Goal: Information Seeking & Learning: Learn about a topic

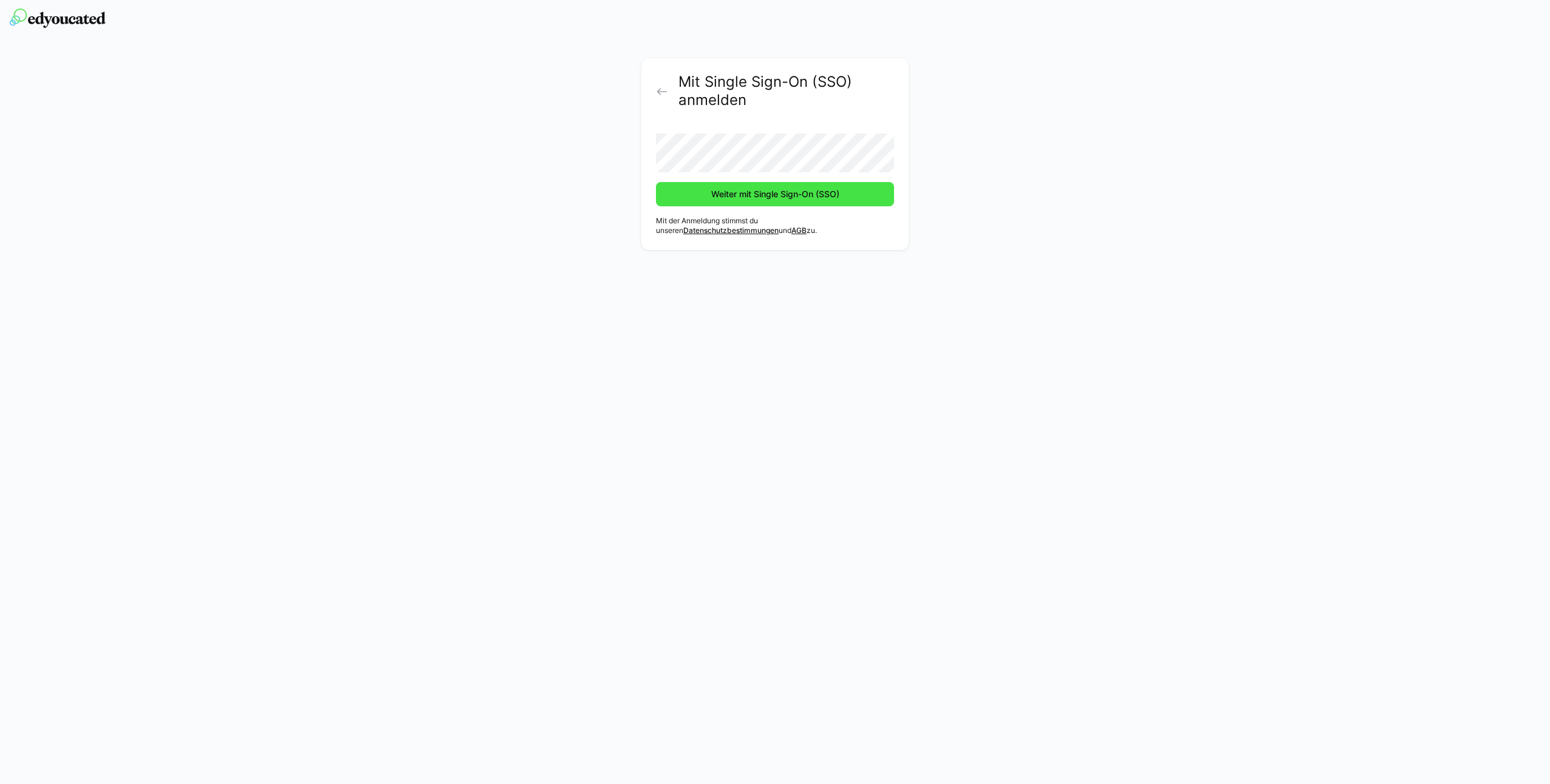
click at [748, 188] on span "Weiter mit Single Sign-On (SSO)" at bounding box center [775, 194] width 132 height 12
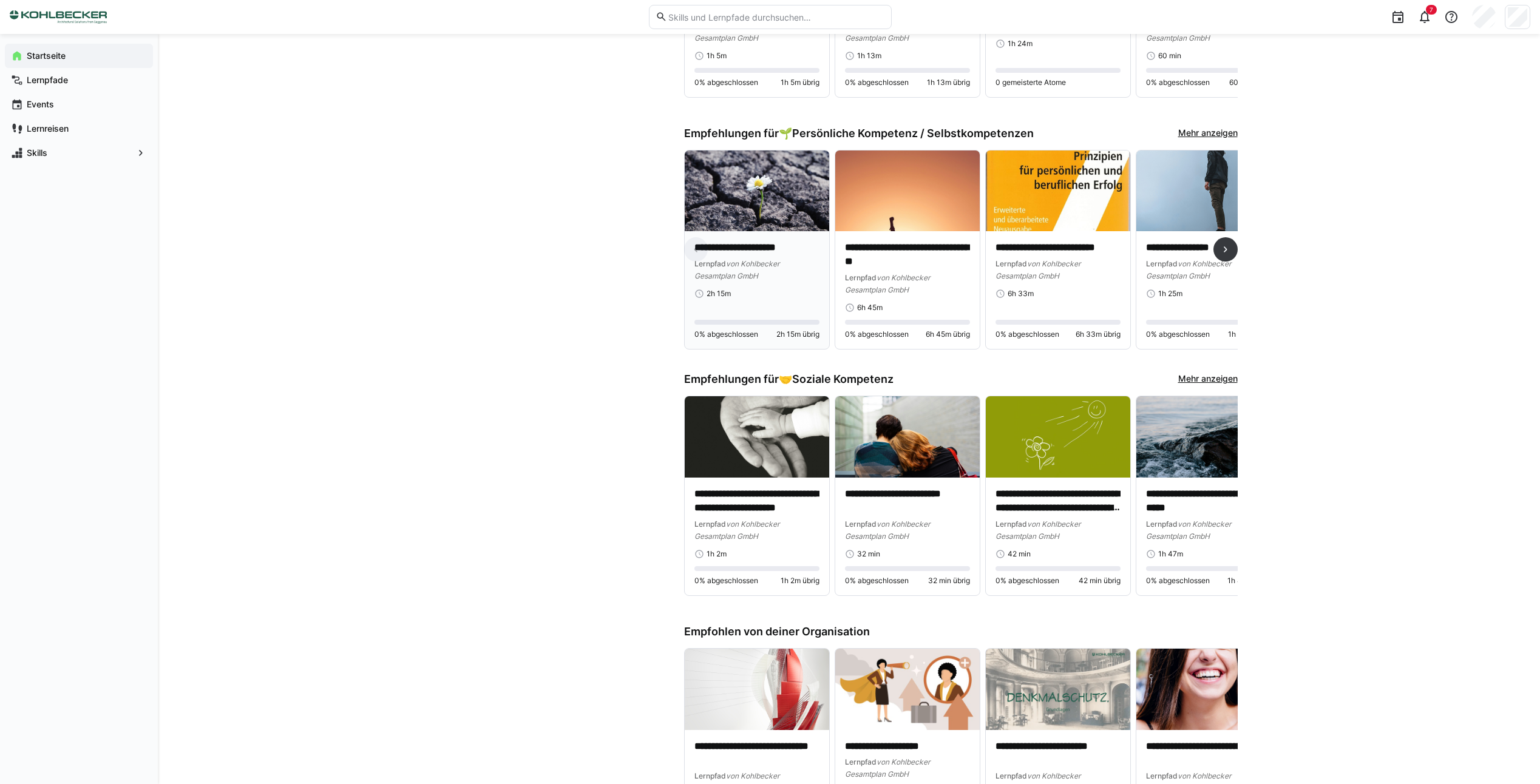
scroll to position [1032, 0]
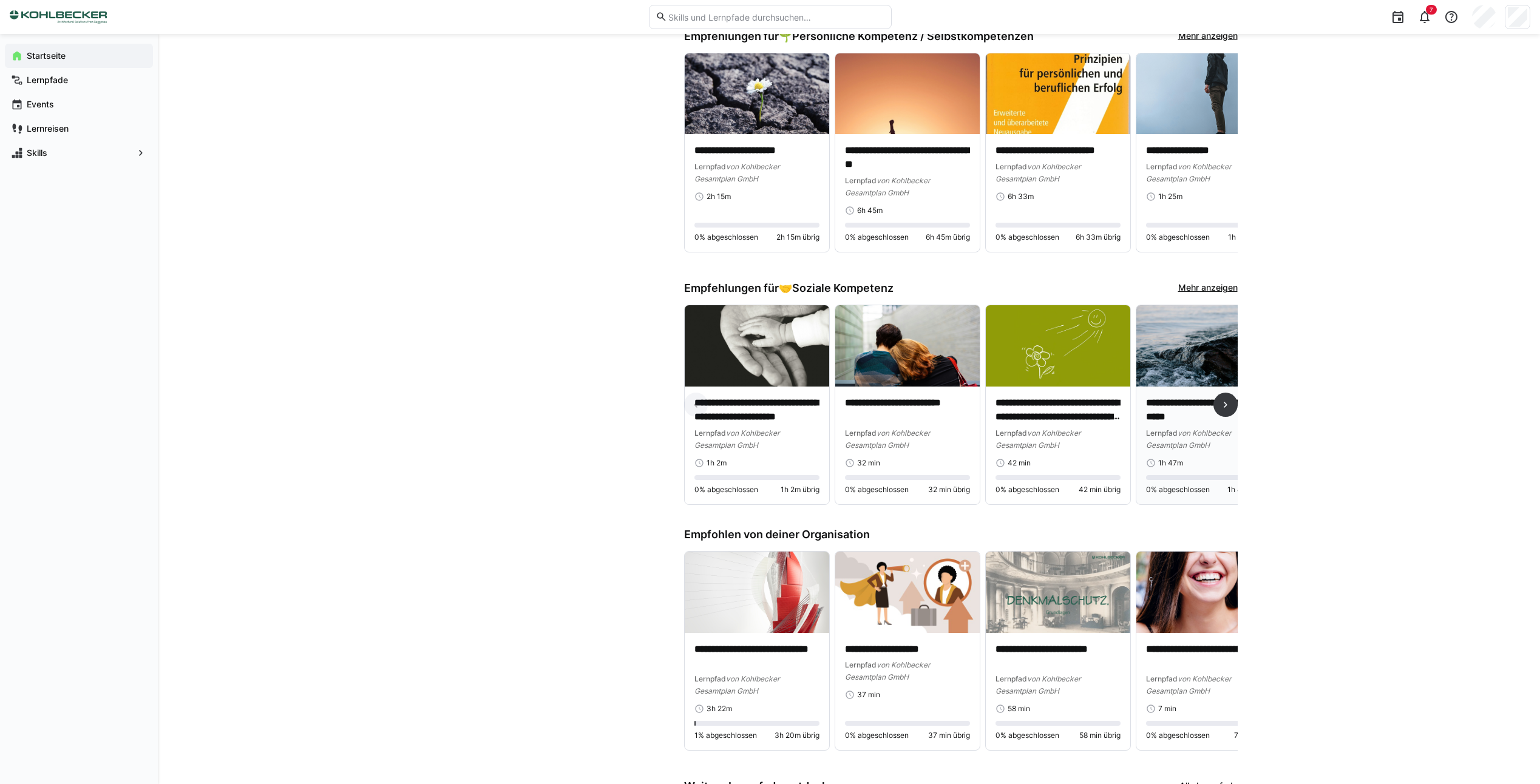
click at [1189, 414] on p "**********" at bounding box center [1209, 410] width 125 height 28
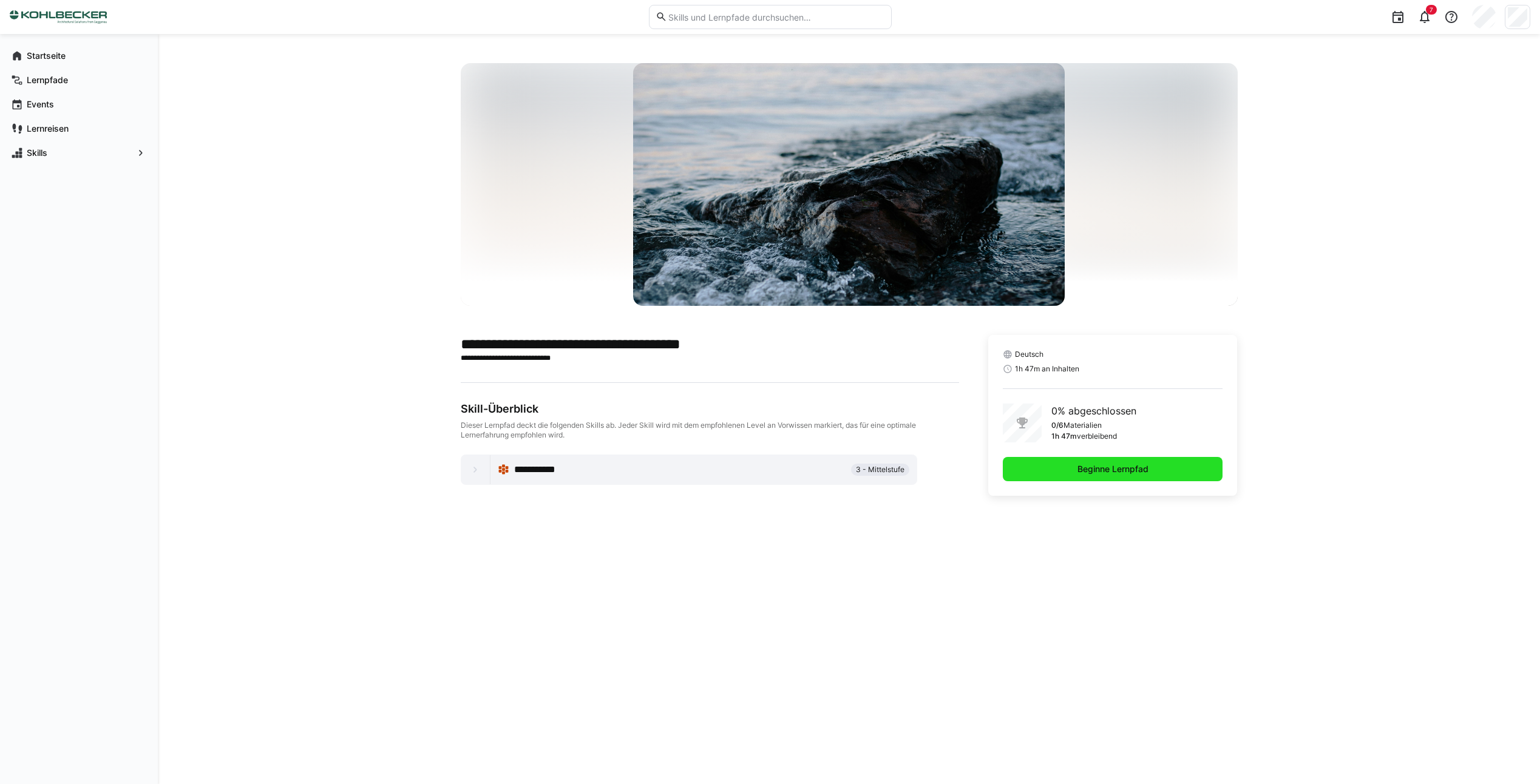
click at [1061, 467] on span "Beginne Lernpfad" at bounding box center [1112, 469] width 221 height 24
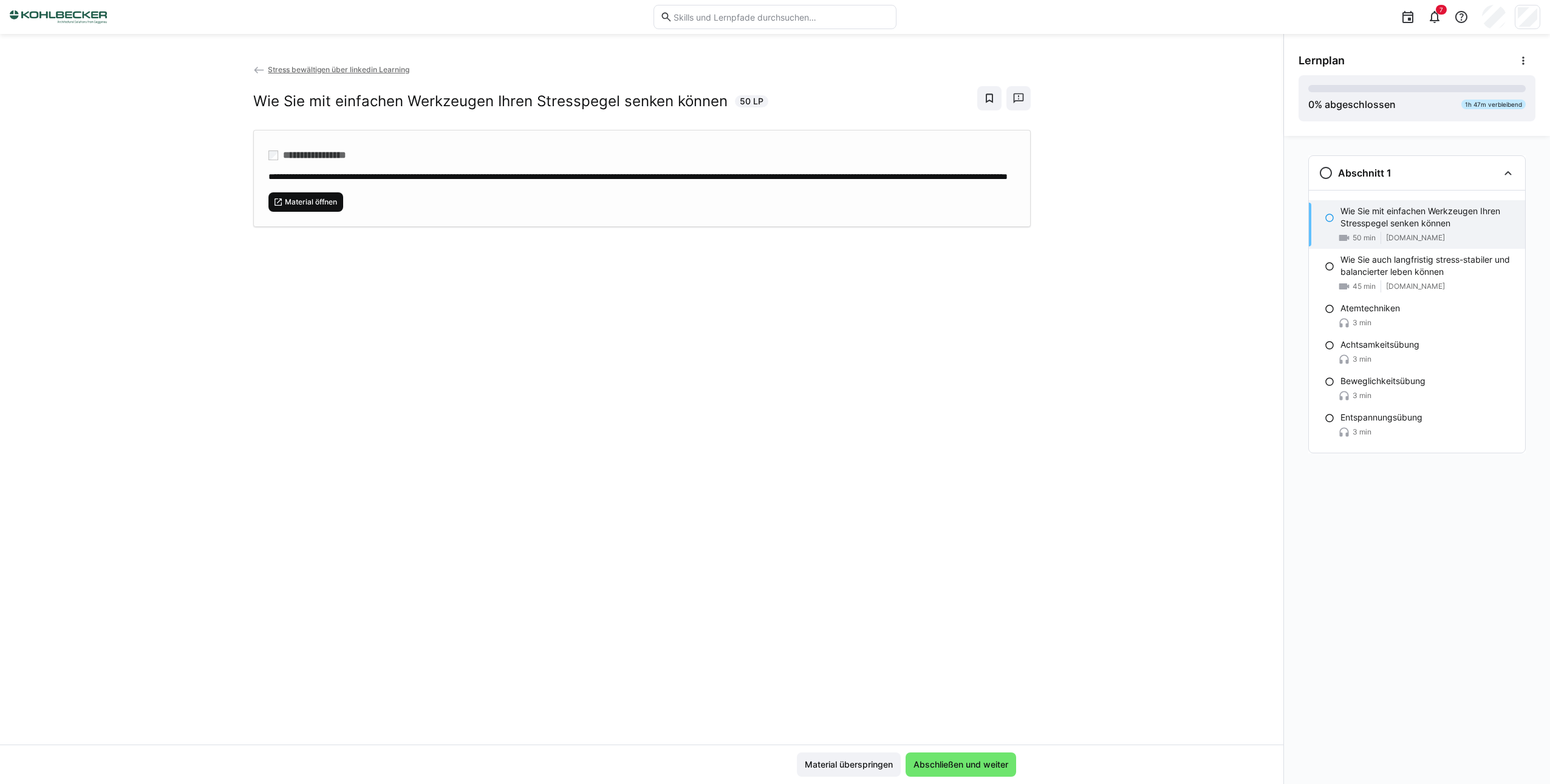
click at [295, 207] on span "Material öffnen" at bounding box center [311, 202] width 54 height 10
click at [833, 767] on span "Material überspringen" at bounding box center [848, 765] width 91 height 12
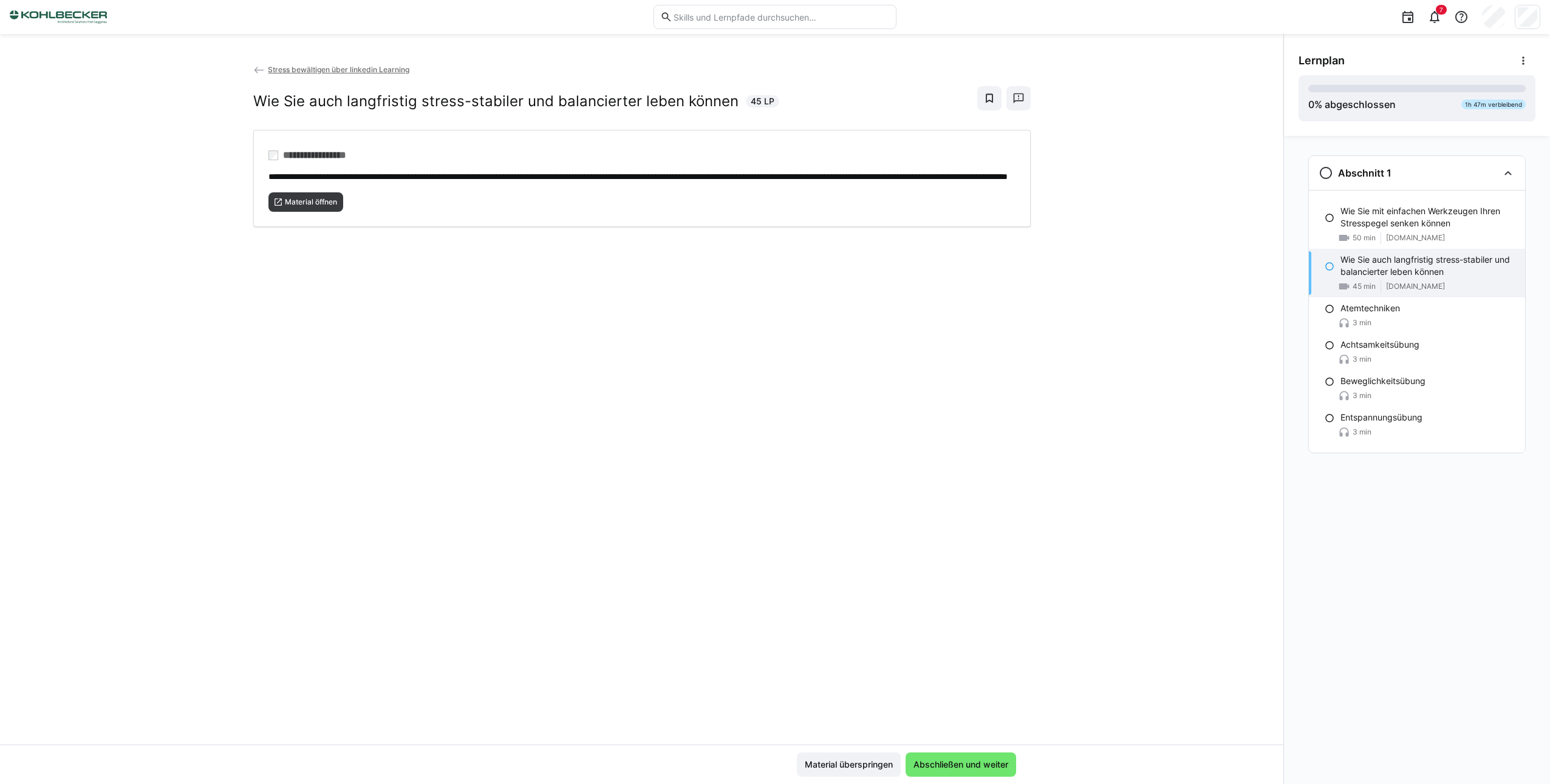
click at [343, 66] on span "Stress bewältigen über linkedin Learning" at bounding box center [339, 69] width 142 height 9
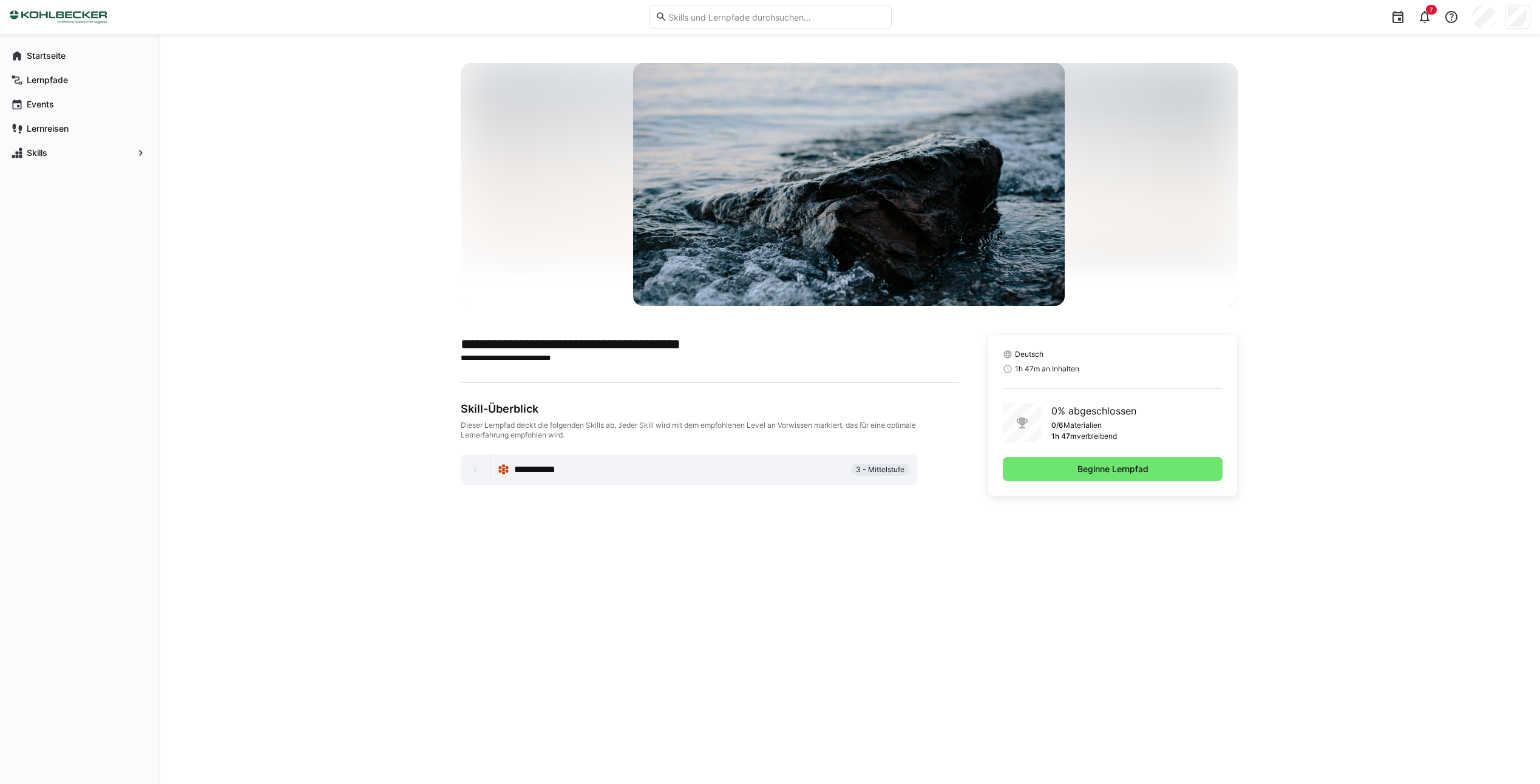
click at [473, 472] on eds-icon at bounding box center [475, 469] width 12 height 12
click at [1132, 462] on span "Beginne Lernpfad" at bounding box center [1112, 469] width 221 height 24
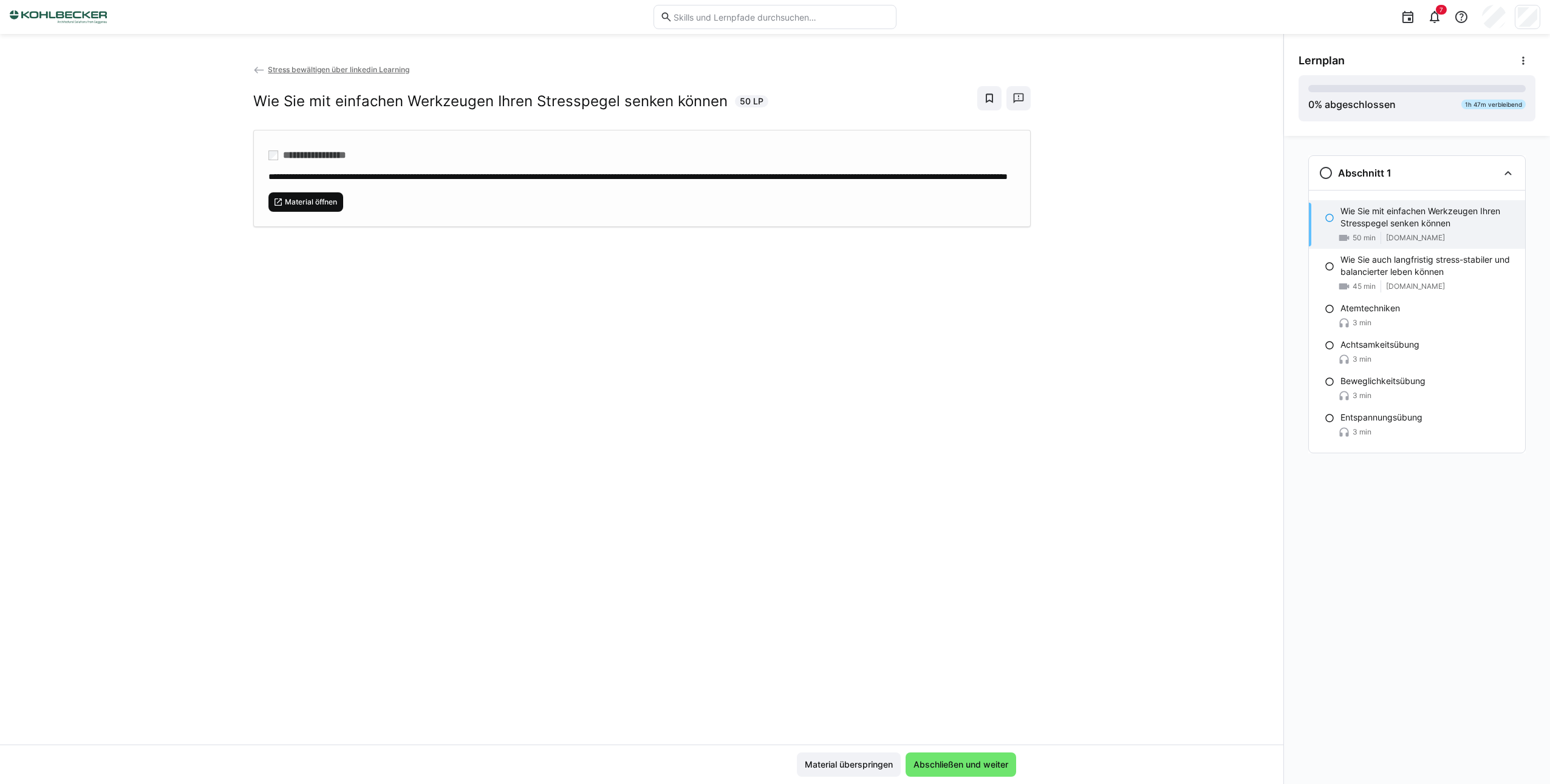
click at [319, 207] on span "Material öffnen" at bounding box center [311, 202] width 54 height 10
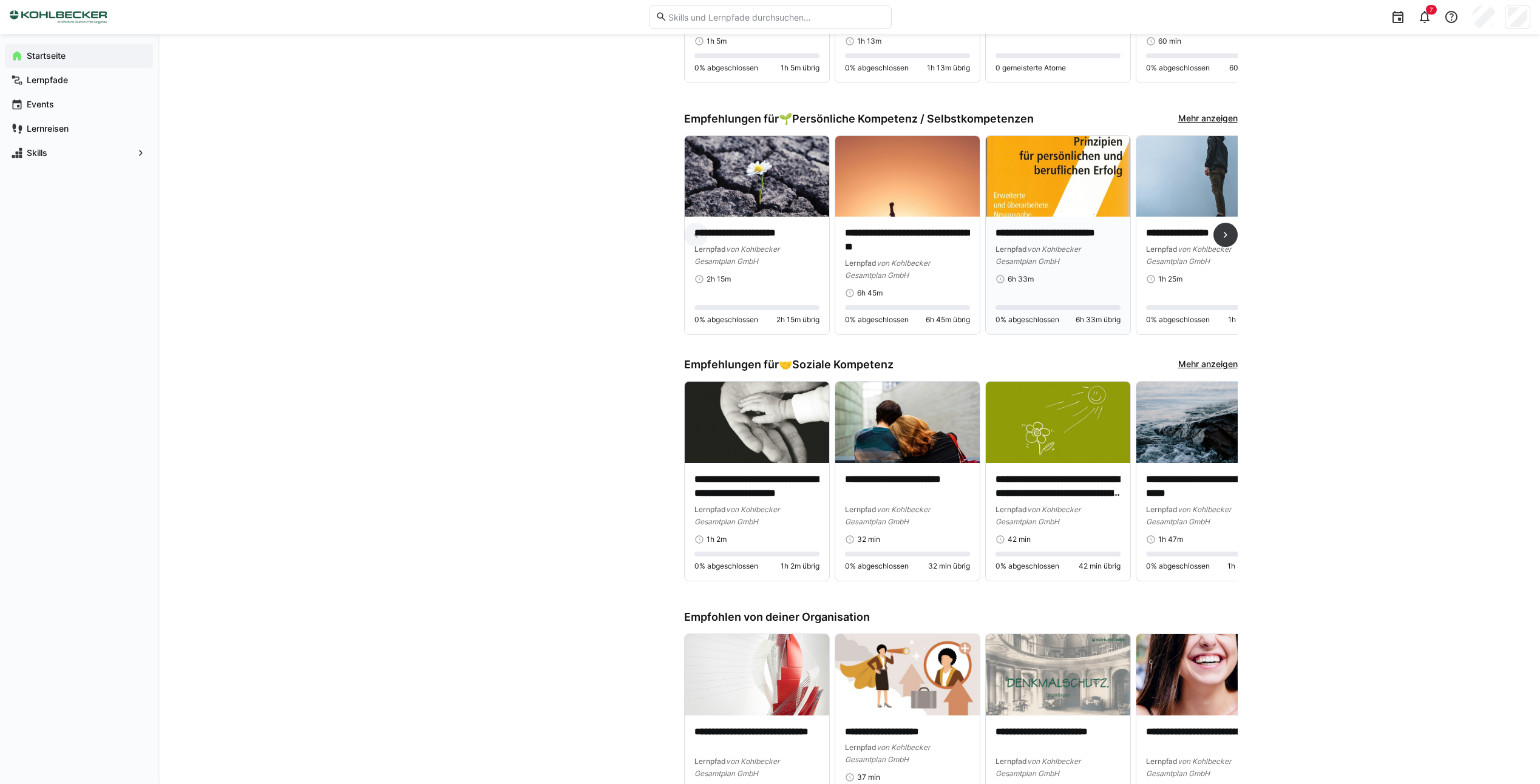
scroll to position [951, 0]
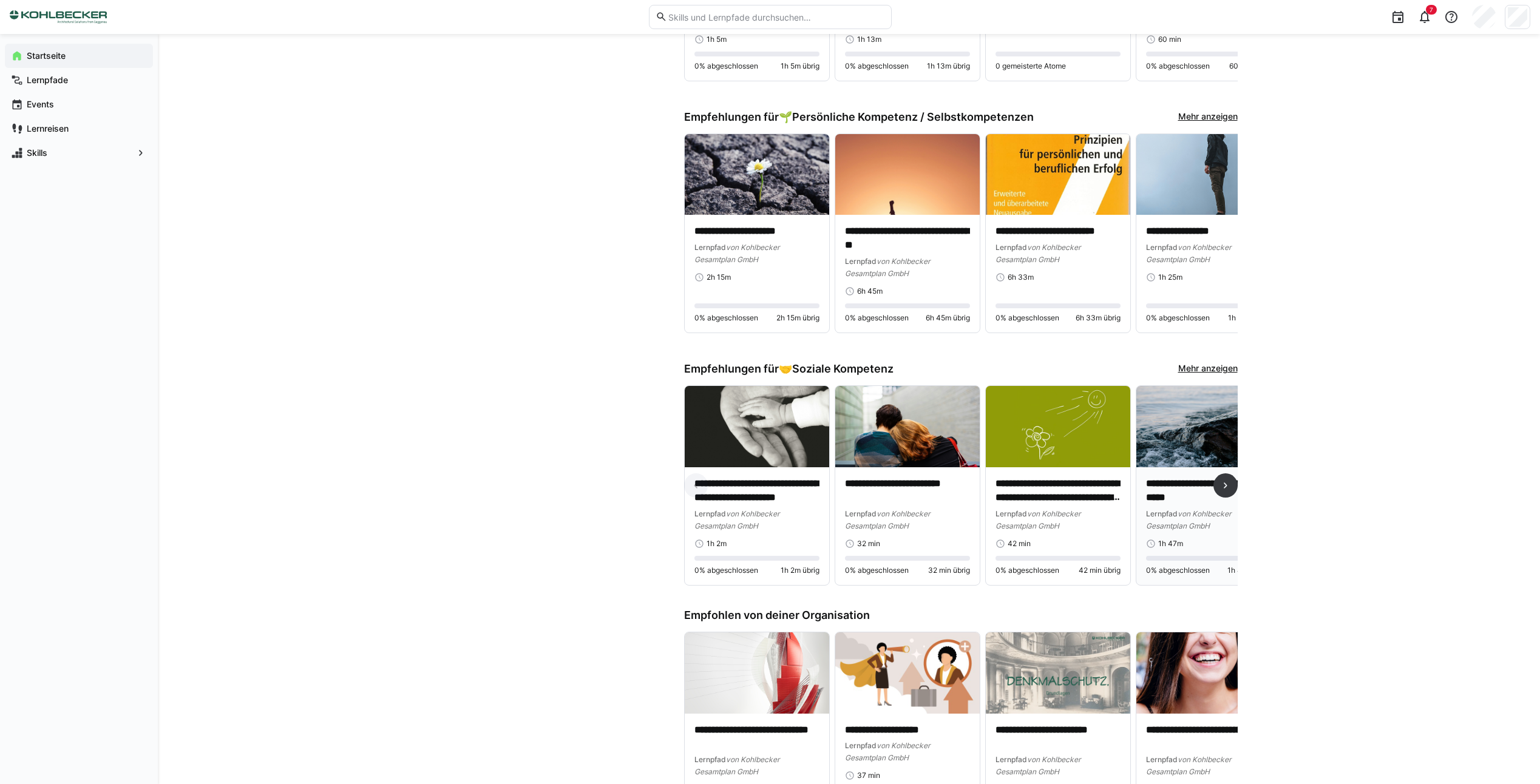
click at [1191, 487] on p "**********" at bounding box center [1209, 491] width 125 height 28
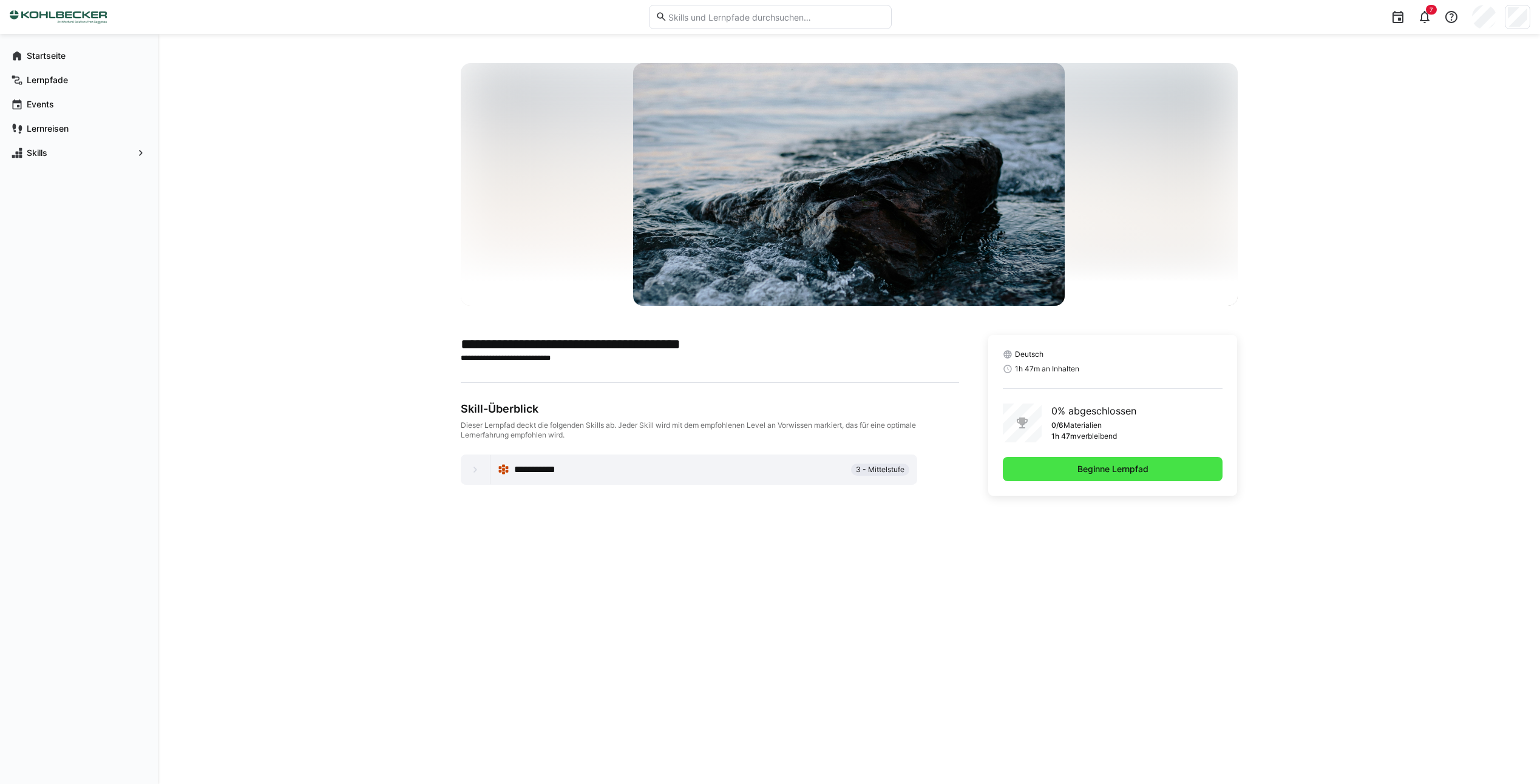
click at [1141, 472] on span "Beginne Lernpfad" at bounding box center [1112, 469] width 75 height 12
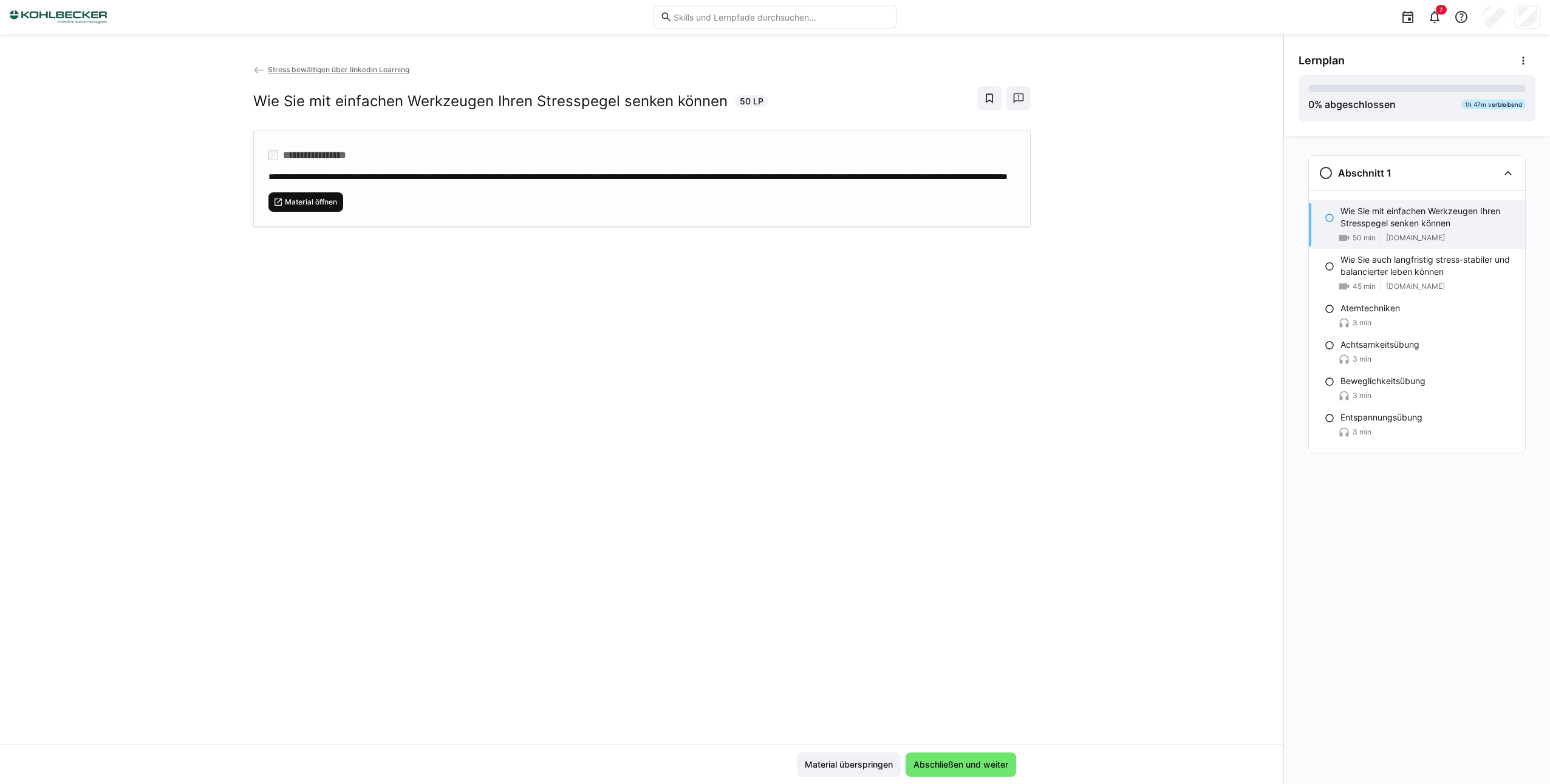
click at [286, 207] on span "Material öffnen" at bounding box center [311, 202] width 54 height 10
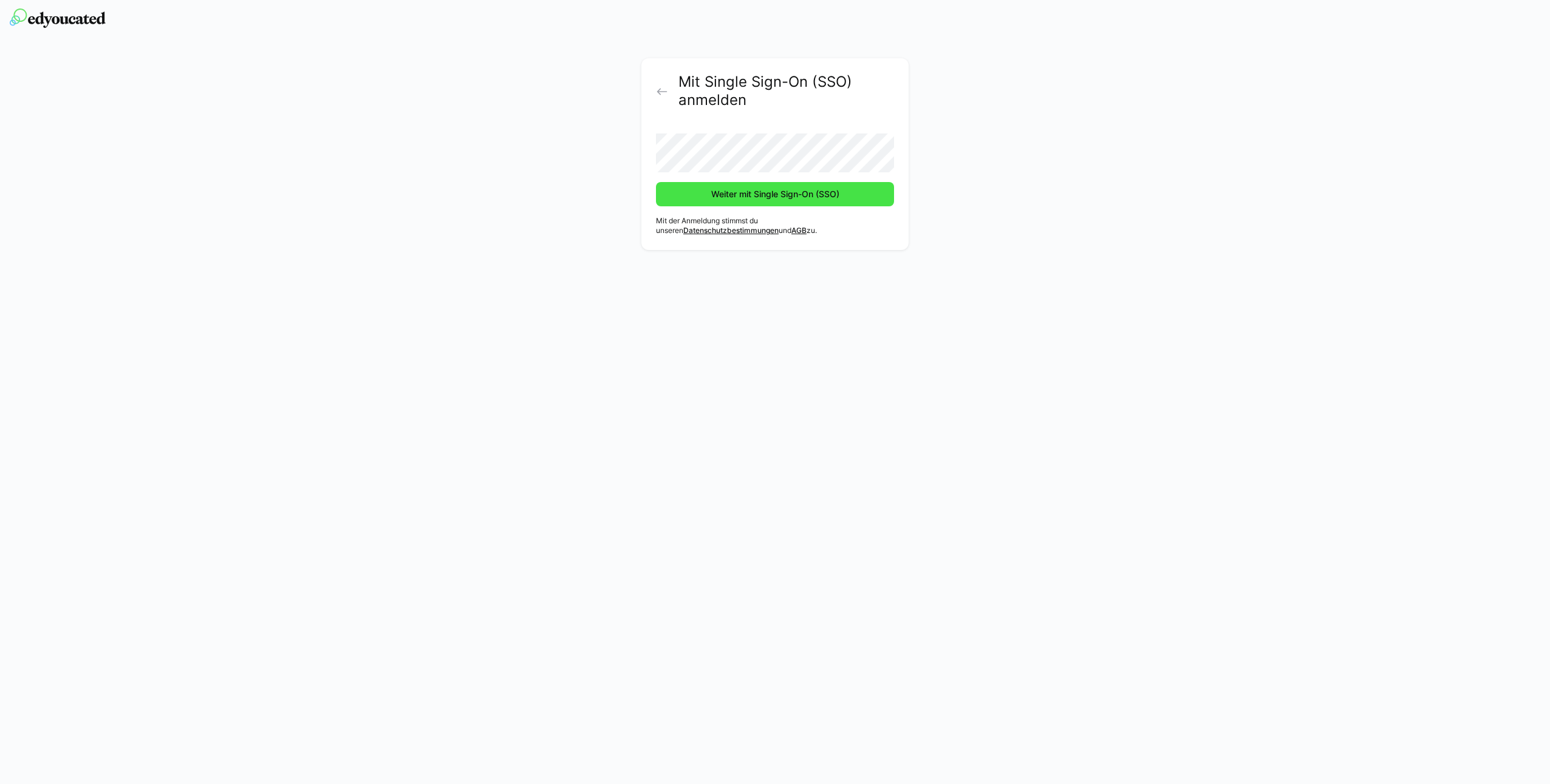
click at [743, 195] on span "Weiter mit Single Sign-On (SSO)" at bounding box center [775, 194] width 132 height 12
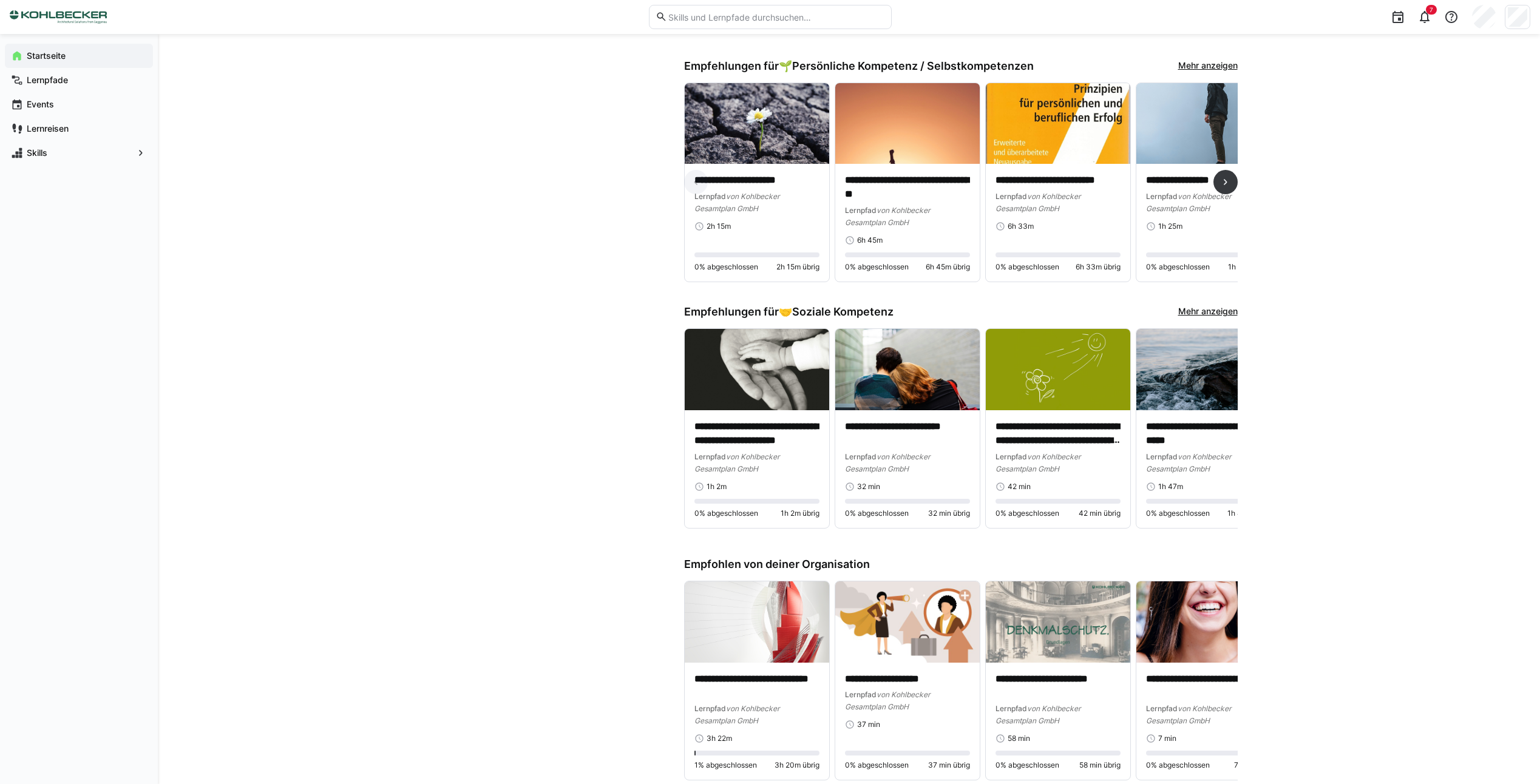
scroll to position [1020, 0]
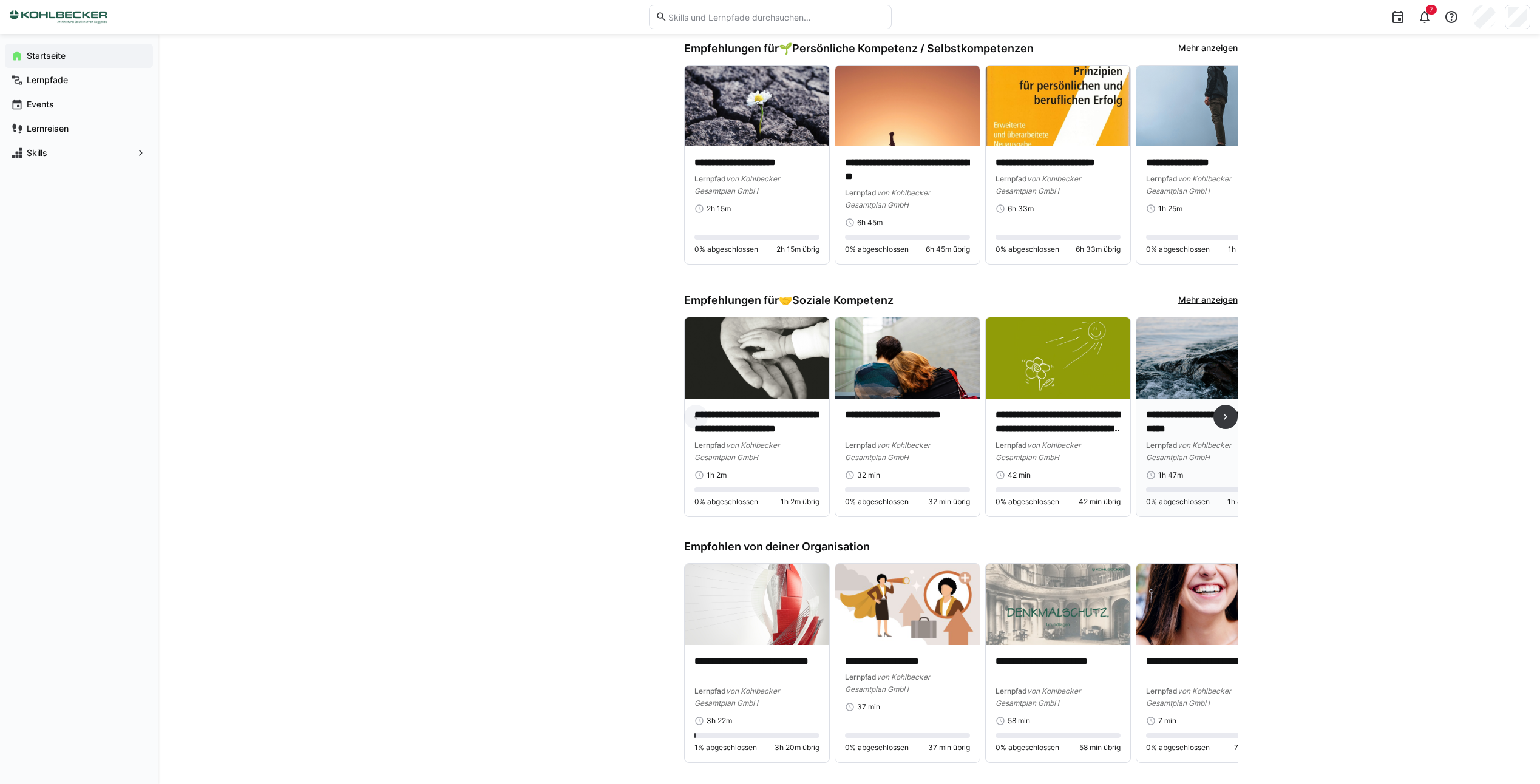
click at [1168, 412] on p "**********" at bounding box center [1209, 423] width 125 height 28
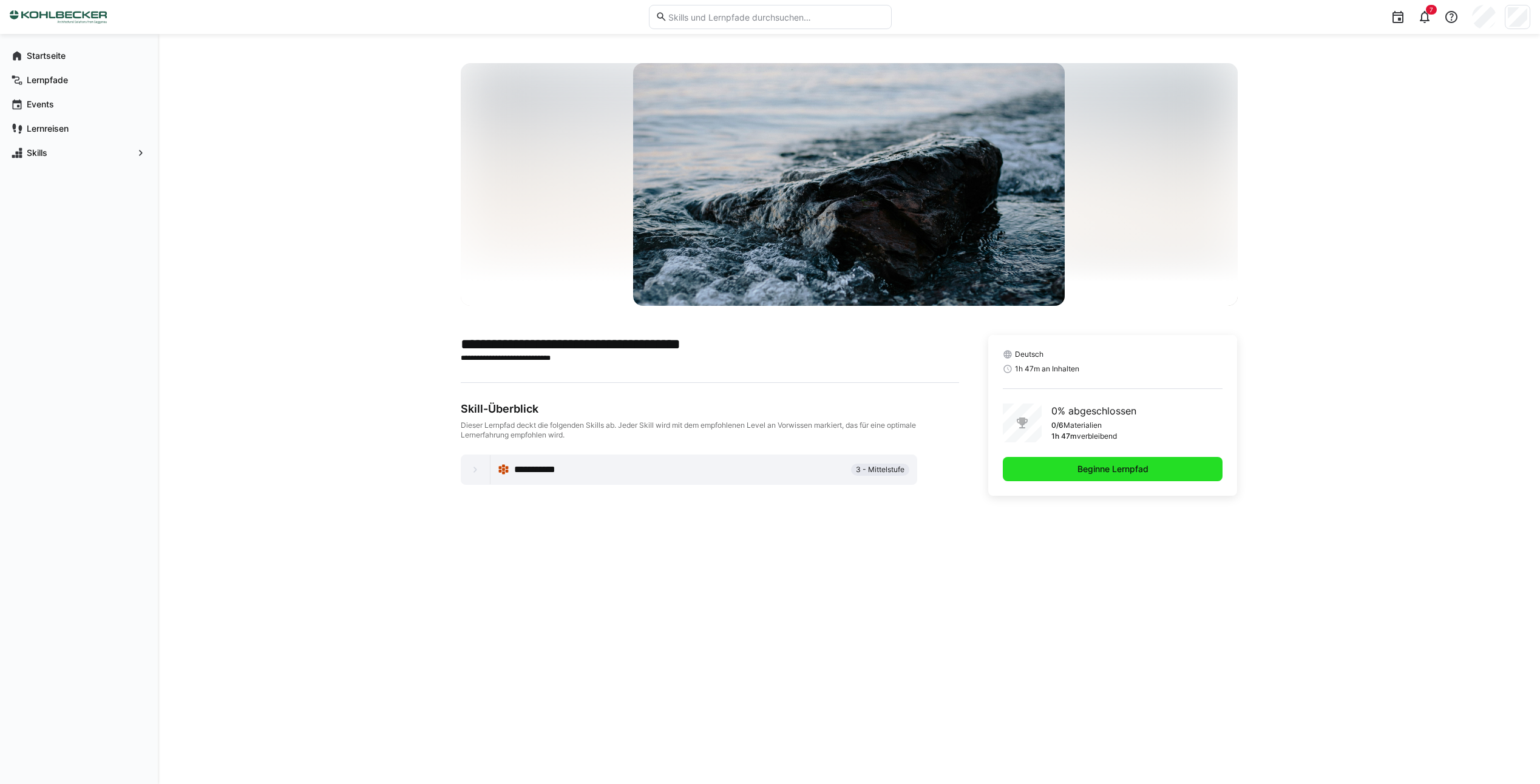
click at [1092, 468] on span "Beginne Lernpfad" at bounding box center [1112, 469] width 75 height 12
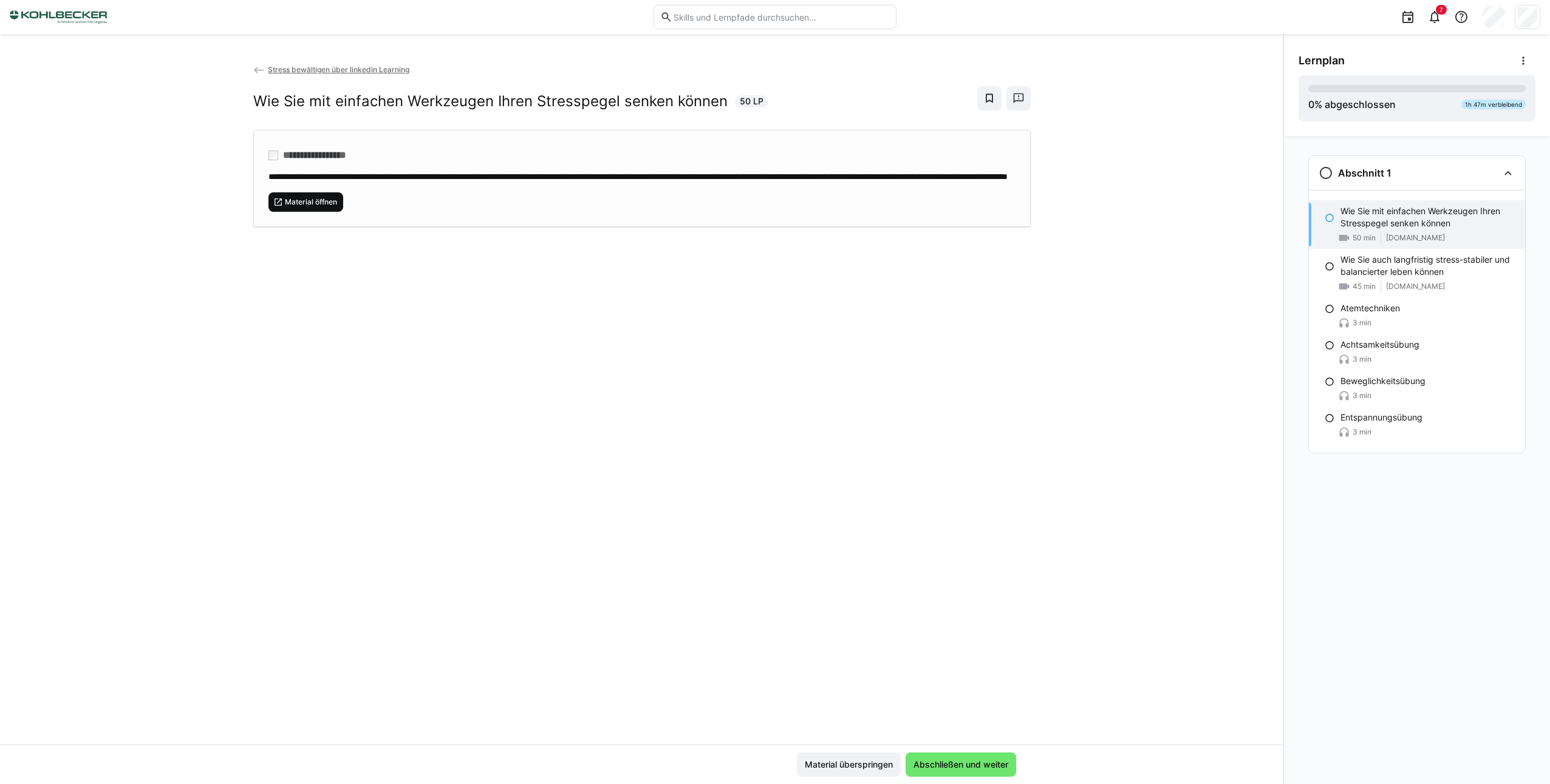
click at [312, 207] on span "Material öffnen" at bounding box center [311, 202] width 54 height 10
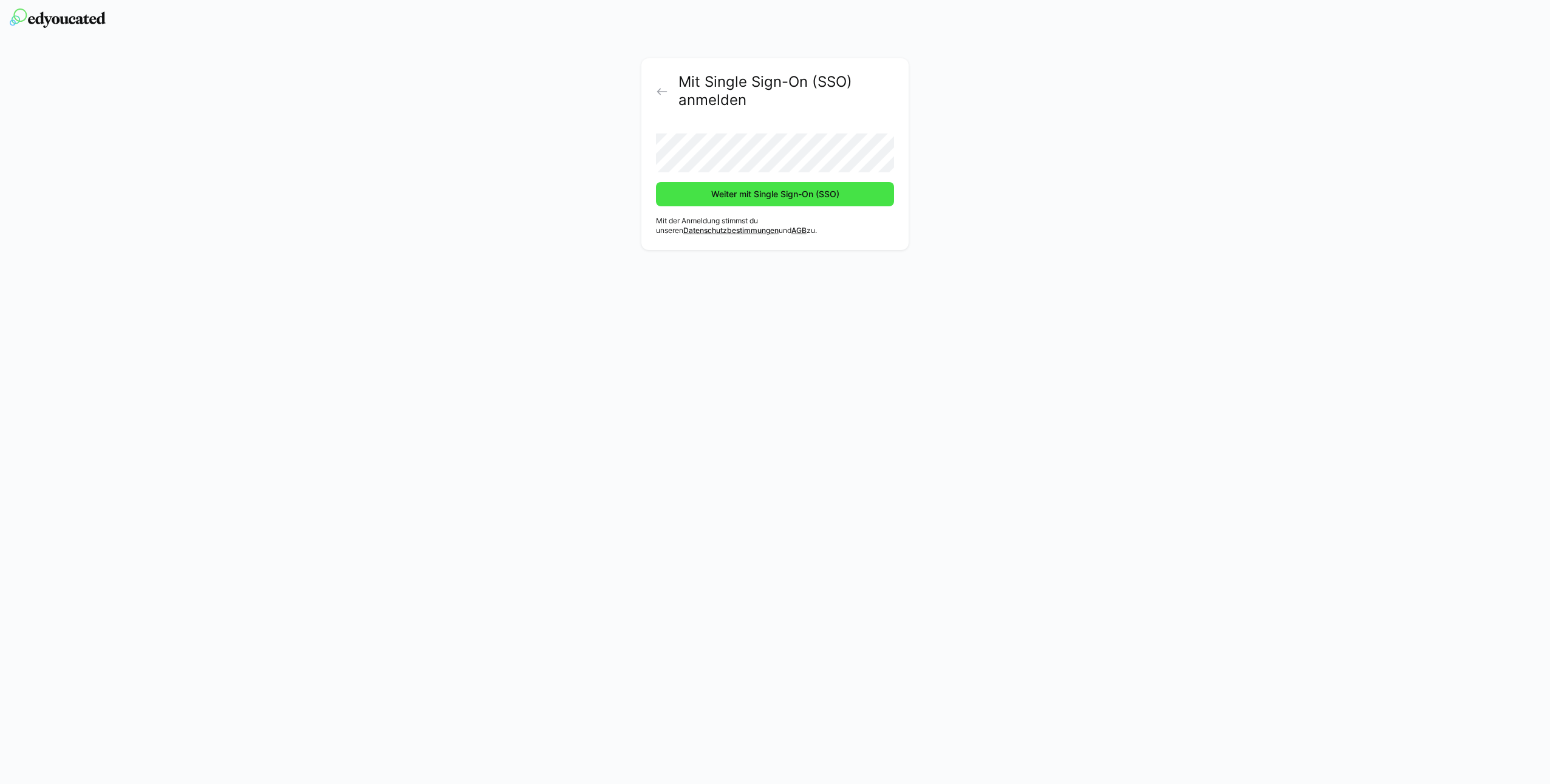
click at [721, 198] on span "Weiter mit Single Sign-On (SSO)" at bounding box center [775, 194] width 132 height 12
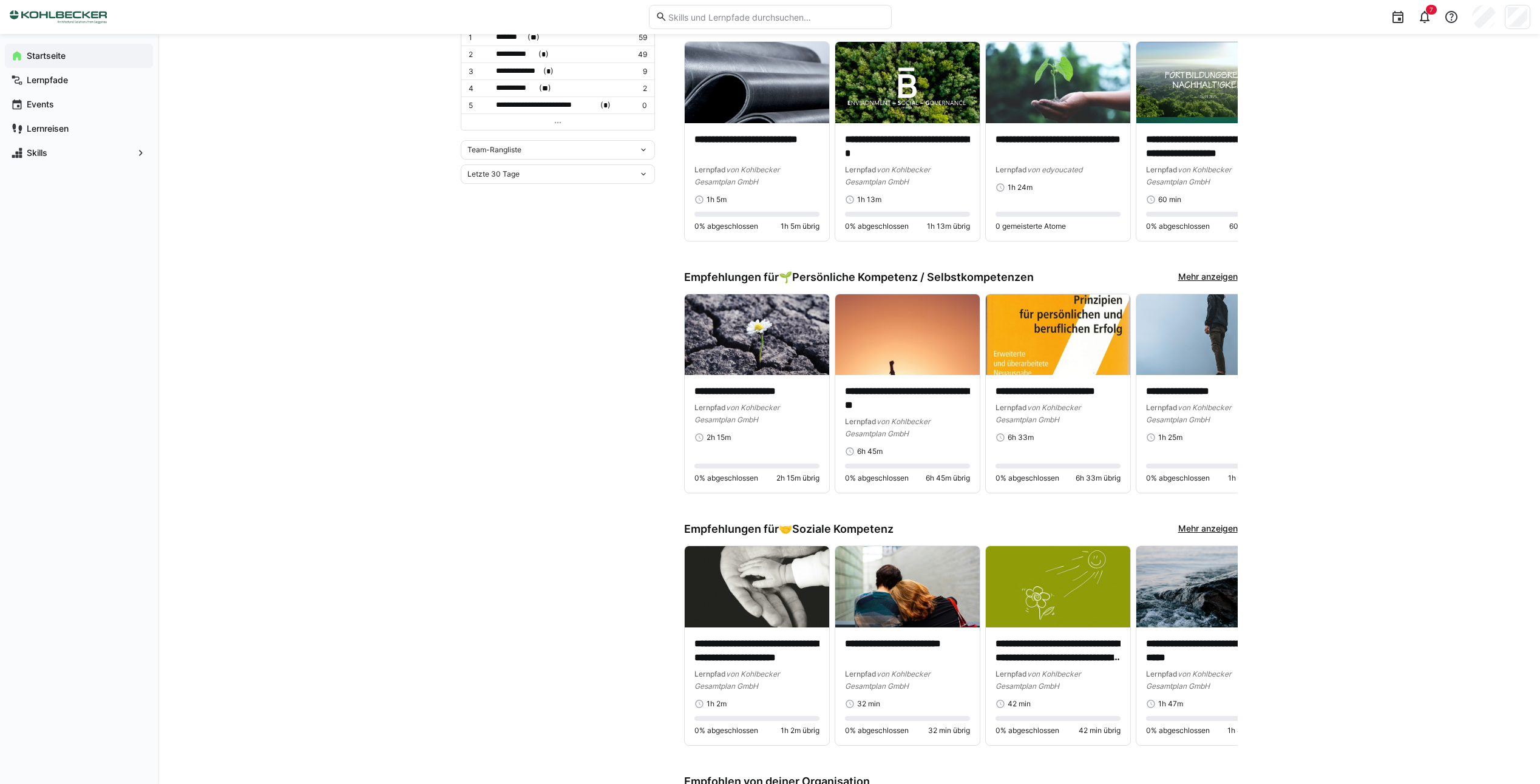
scroll to position [798, 0]
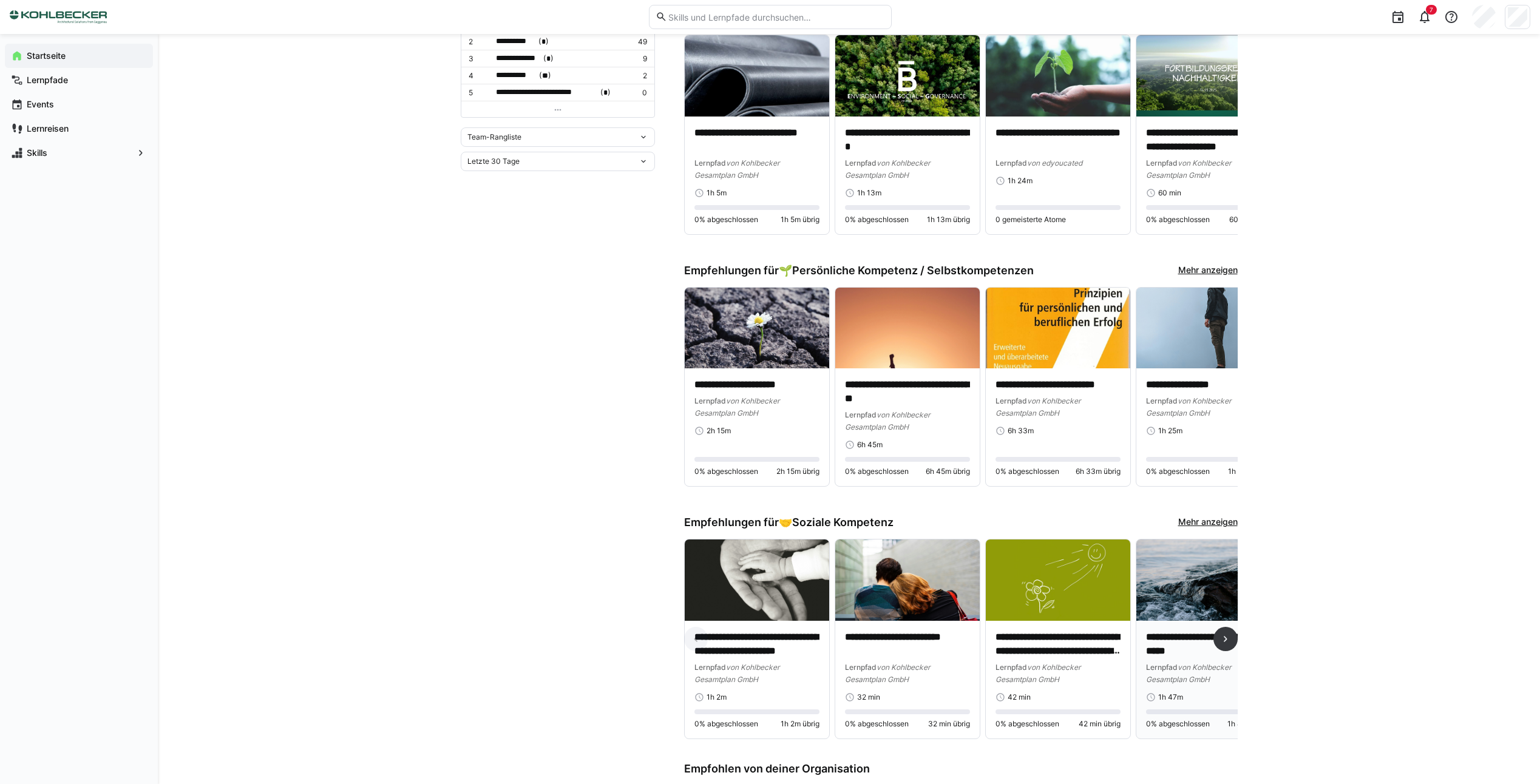
click at [1199, 553] on img at bounding box center [1209, 581] width 145 height 82
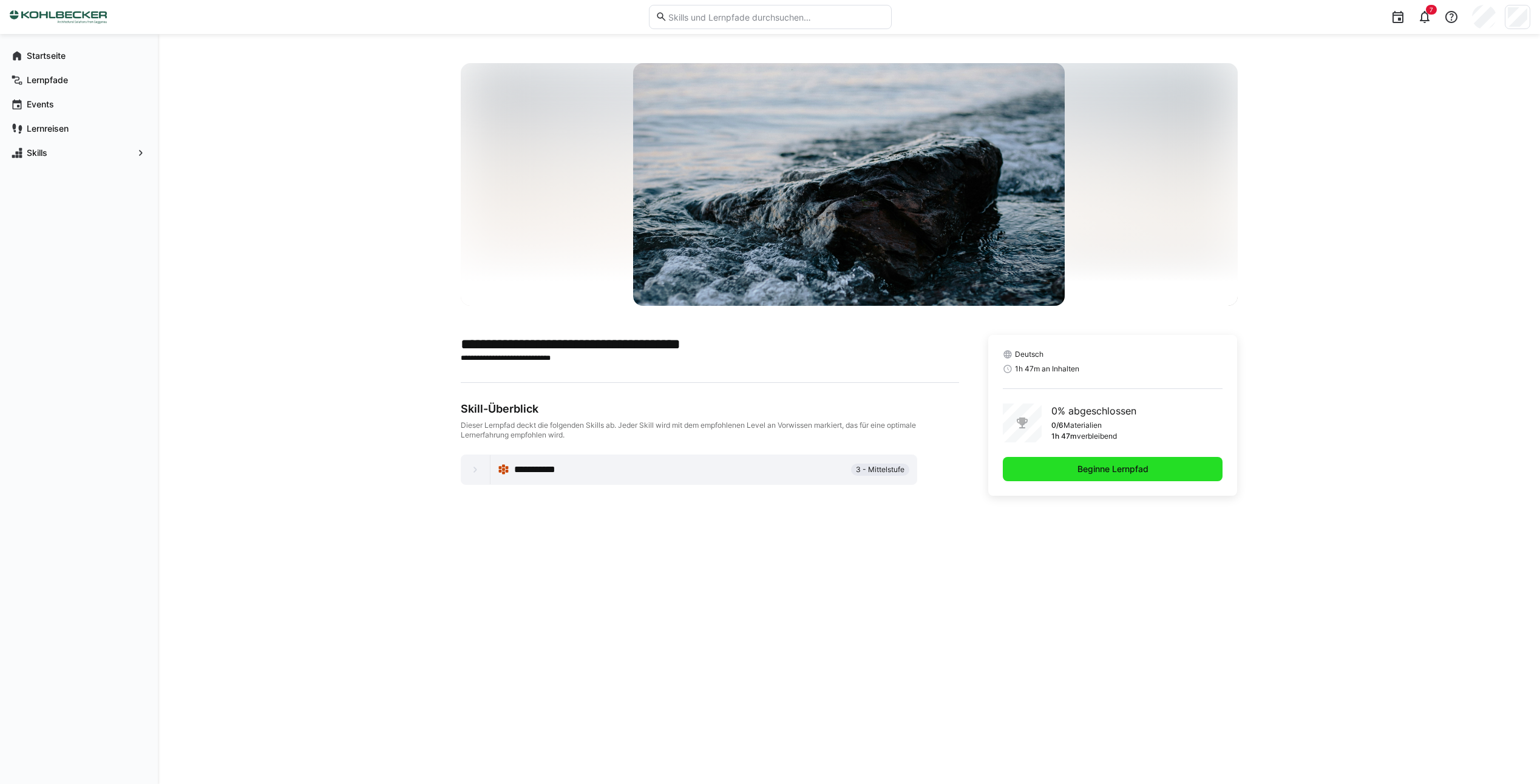
click at [1126, 466] on span "Beginne Lernpfad" at bounding box center [1112, 469] width 75 height 12
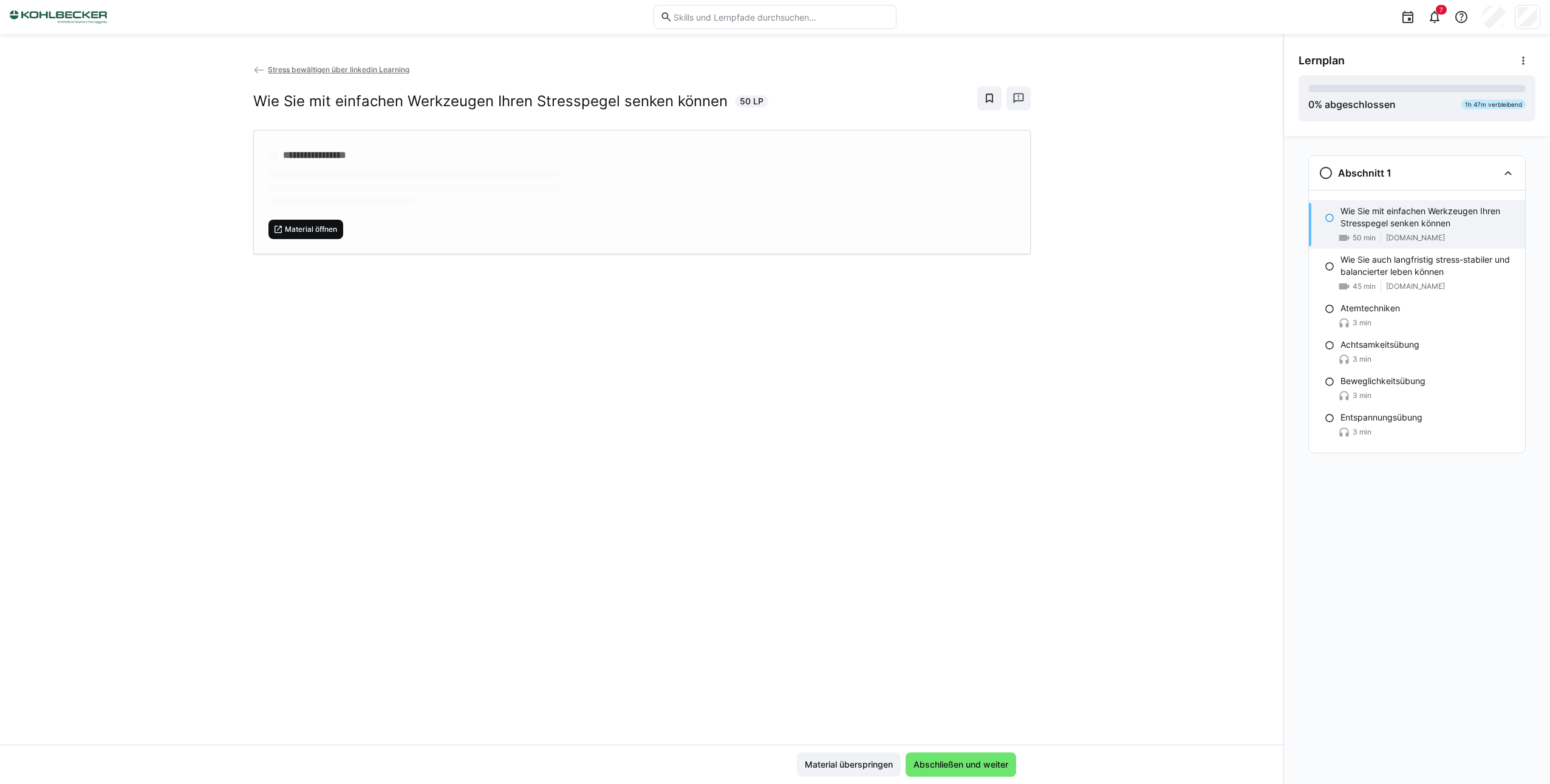
click at [320, 230] on div "**********" at bounding box center [642, 192] width 777 height 124
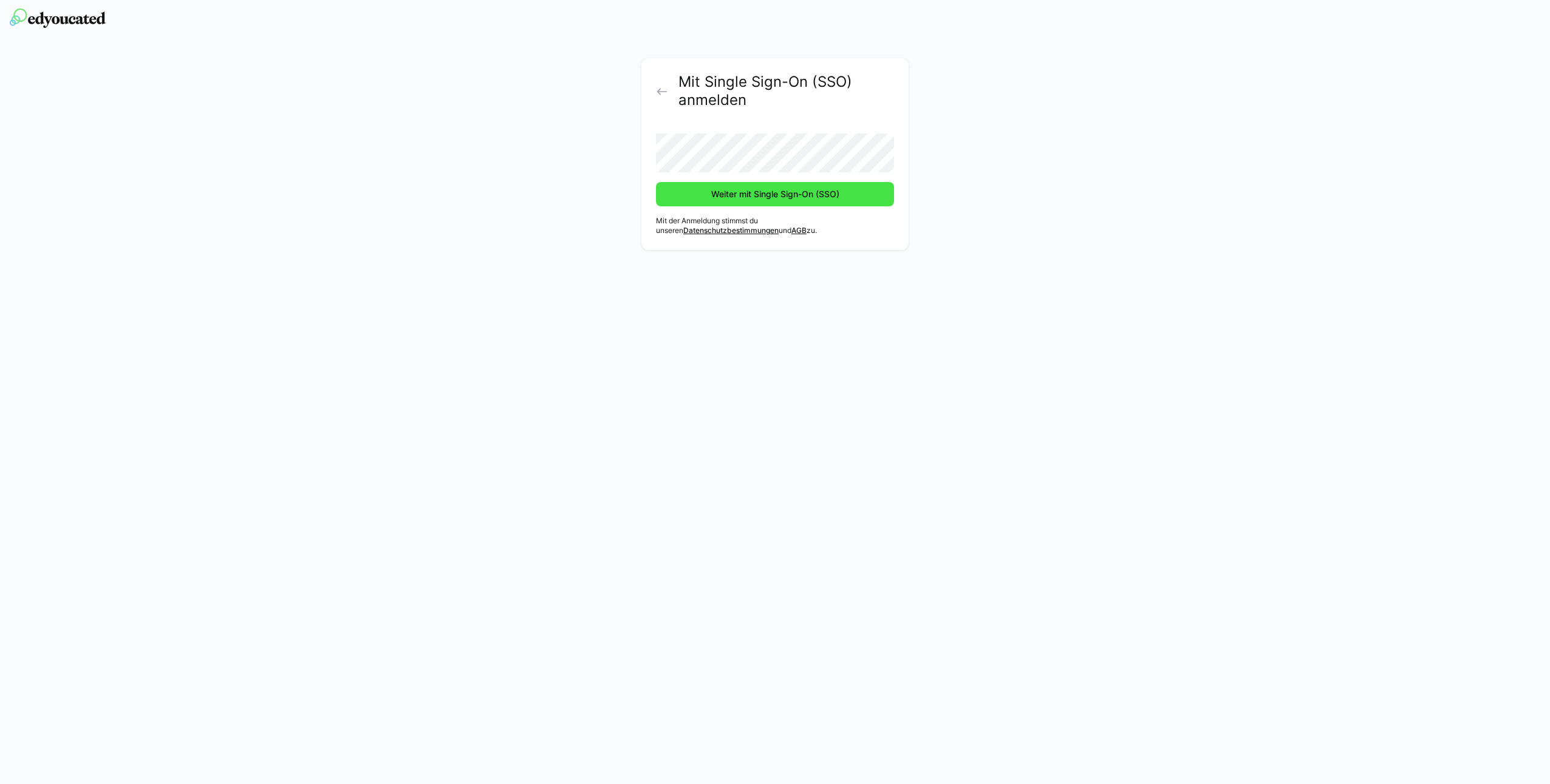
click at [757, 198] on span "Weiter mit Single Sign-On (SSO)" at bounding box center [775, 194] width 132 height 12
